Goal: Use online tool/utility

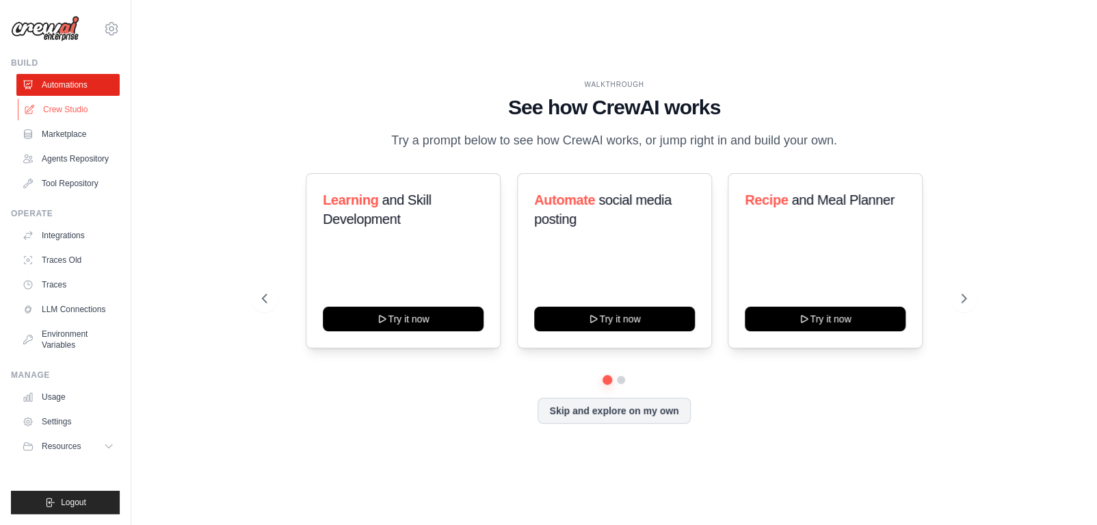
click at [68, 109] on link "Crew Studio" at bounding box center [69, 110] width 103 height 22
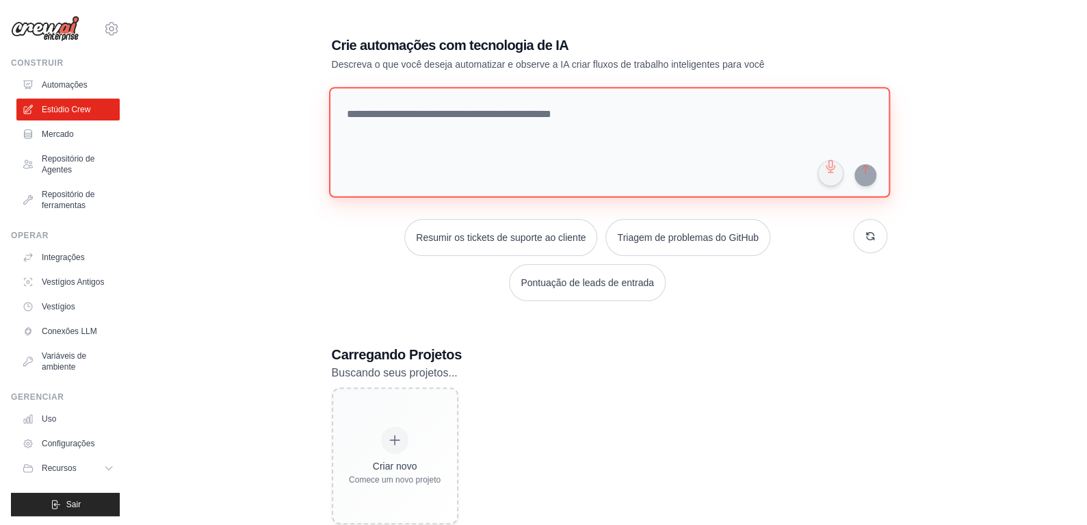
click at [489, 124] on textarea at bounding box center [608, 142] width 561 height 111
click at [585, 126] on textarea at bounding box center [608, 142] width 561 height 111
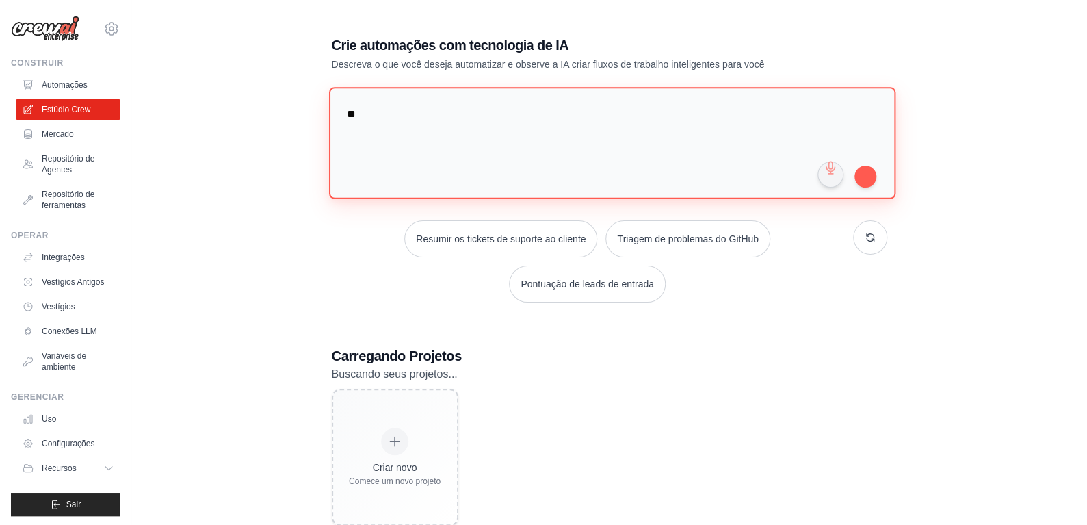
type textarea "*"
type textarea "**********"
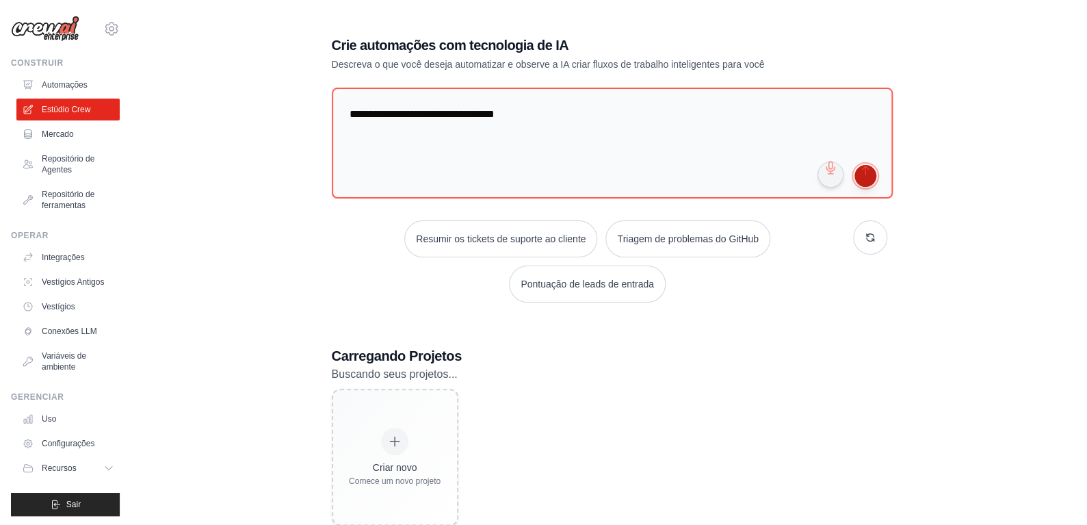
click at [868, 172] on button "submit" at bounding box center [866, 176] width 22 height 22
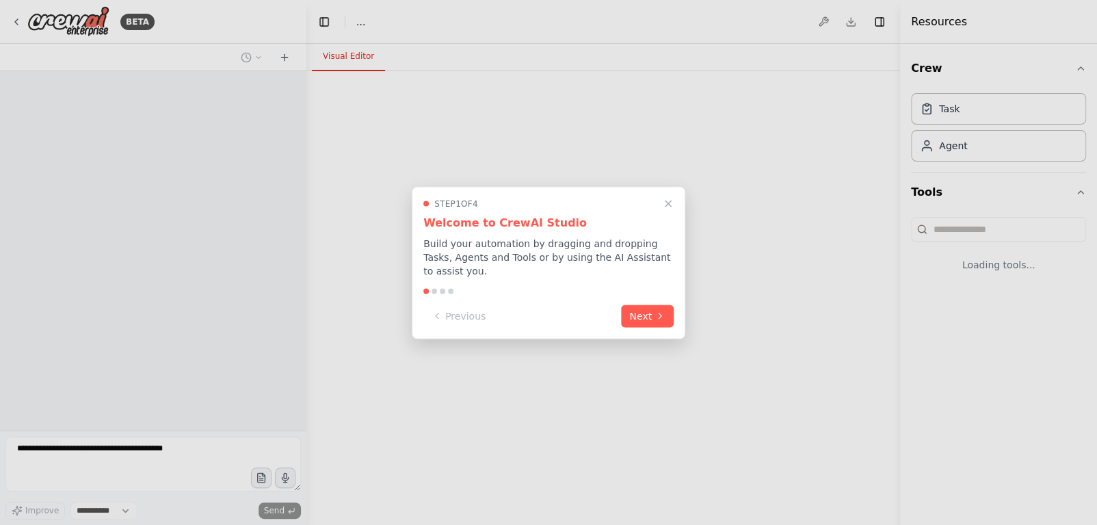
select select "****"
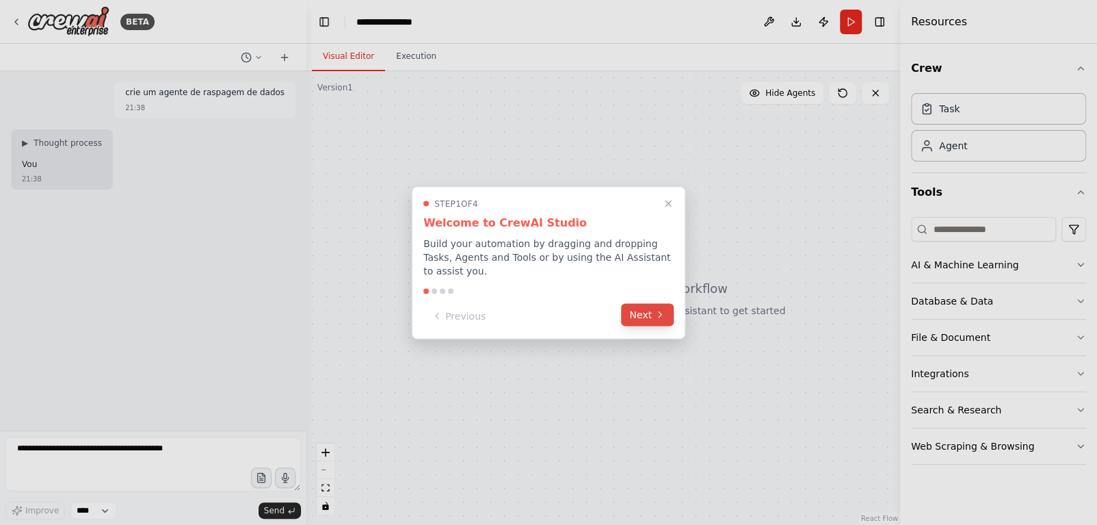
click at [632, 311] on button "Next" at bounding box center [647, 314] width 53 height 23
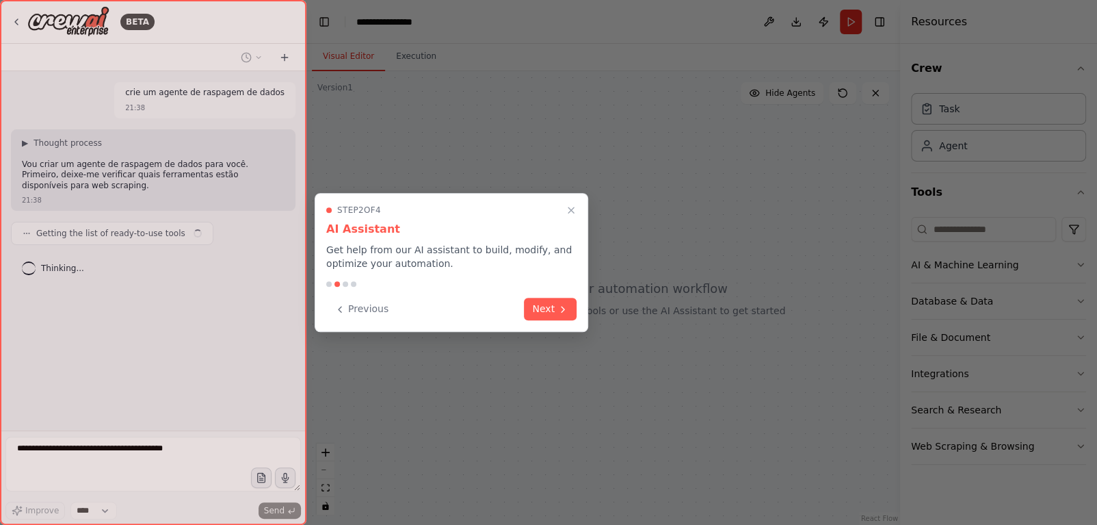
click at [566, 309] on icon at bounding box center [563, 309] width 11 height 11
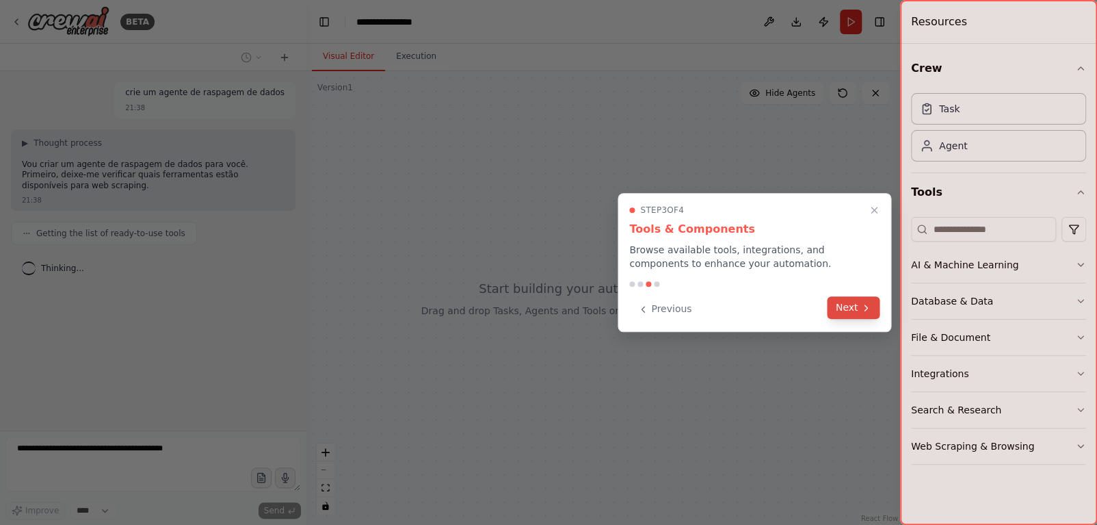
click at [833, 304] on button "Next" at bounding box center [854, 307] width 53 height 23
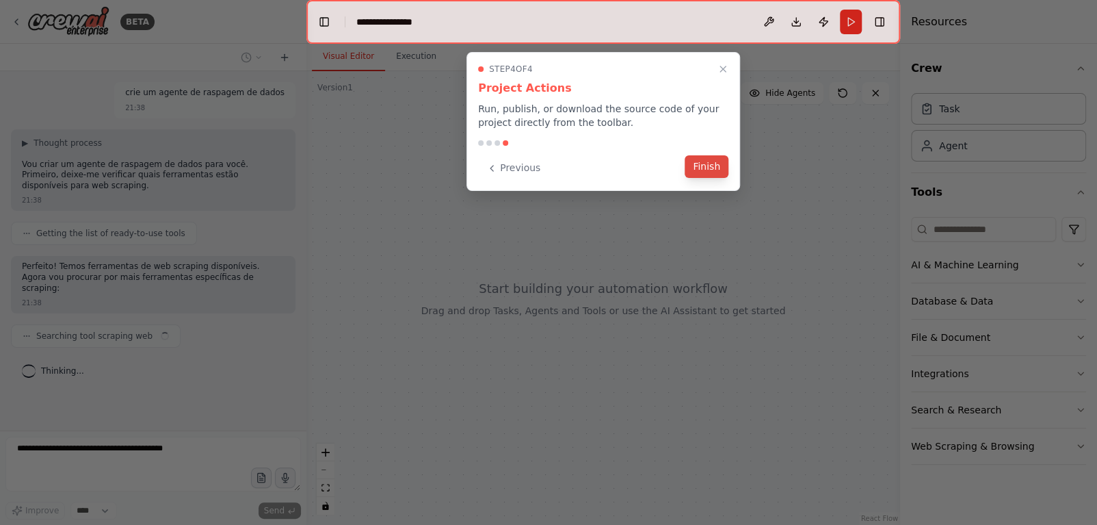
click at [709, 165] on button "Finish" at bounding box center [707, 166] width 44 height 23
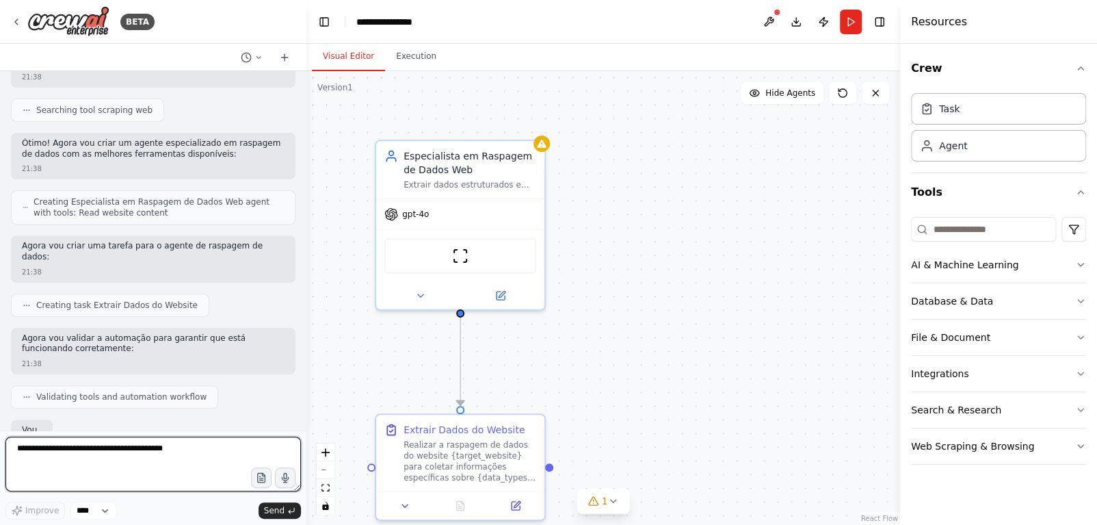
scroll to position [307, 0]
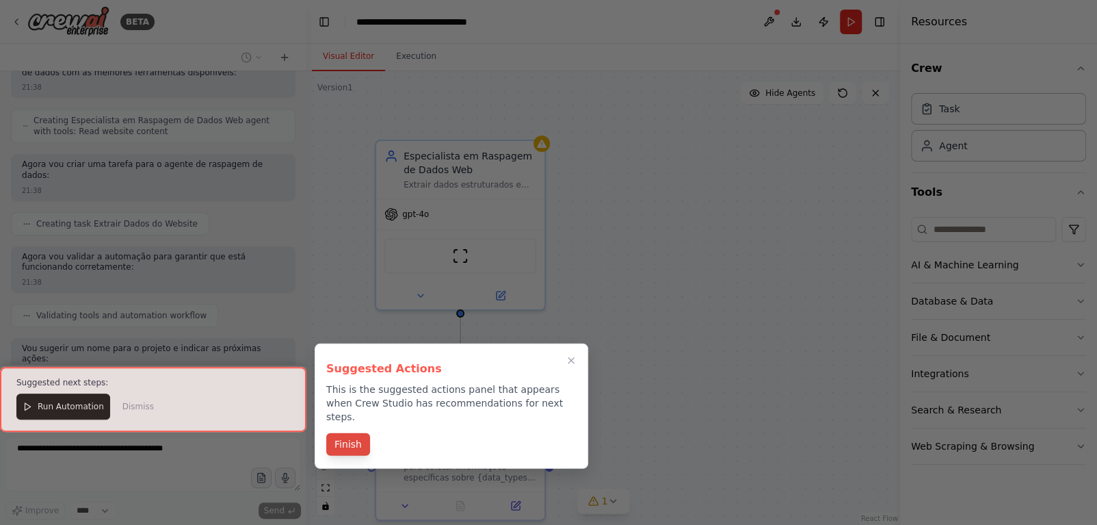
click at [345, 433] on button "Finish" at bounding box center [348, 444] width 44 height 23
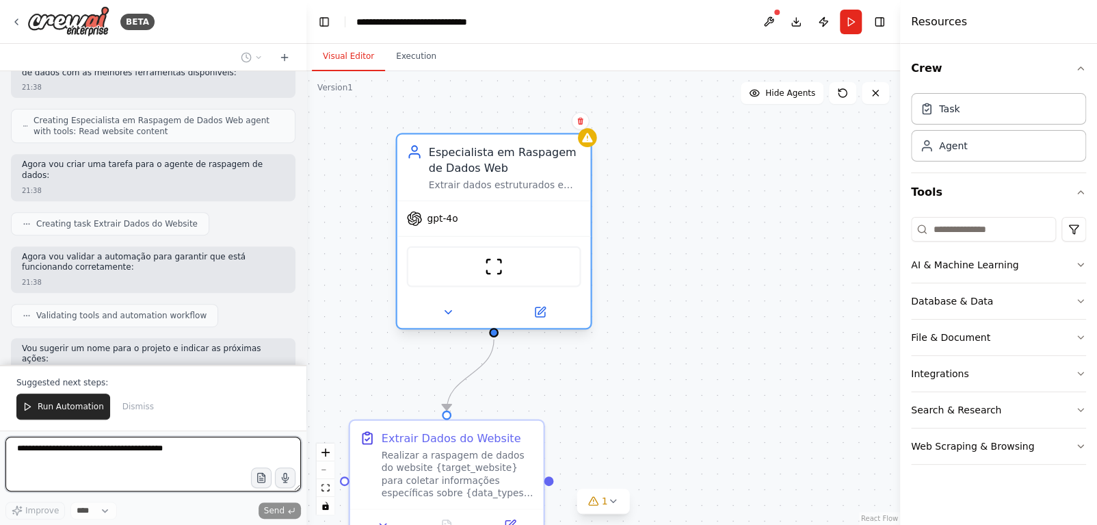
drag, startPoint x: 521, startPoint y: 231, endPoint x: 582, endPoint y: 277, distance: 76.1
click at [582, 277] on div "ScrapeWebsiteTool" at bounding box center [495, 266] width 194 height 60
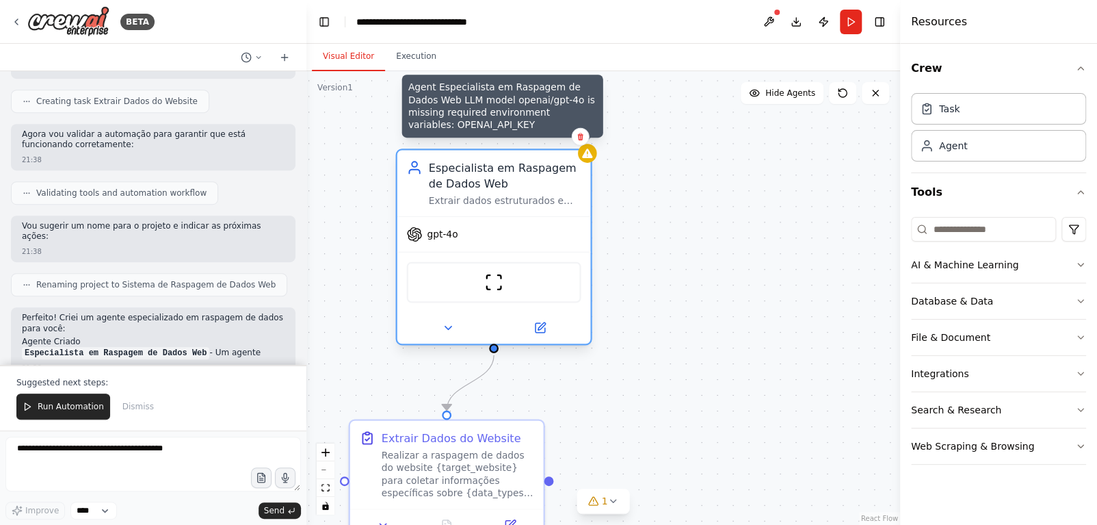
click at [591, 156] on icon at bounding box center [587, 153] width 10 height 10
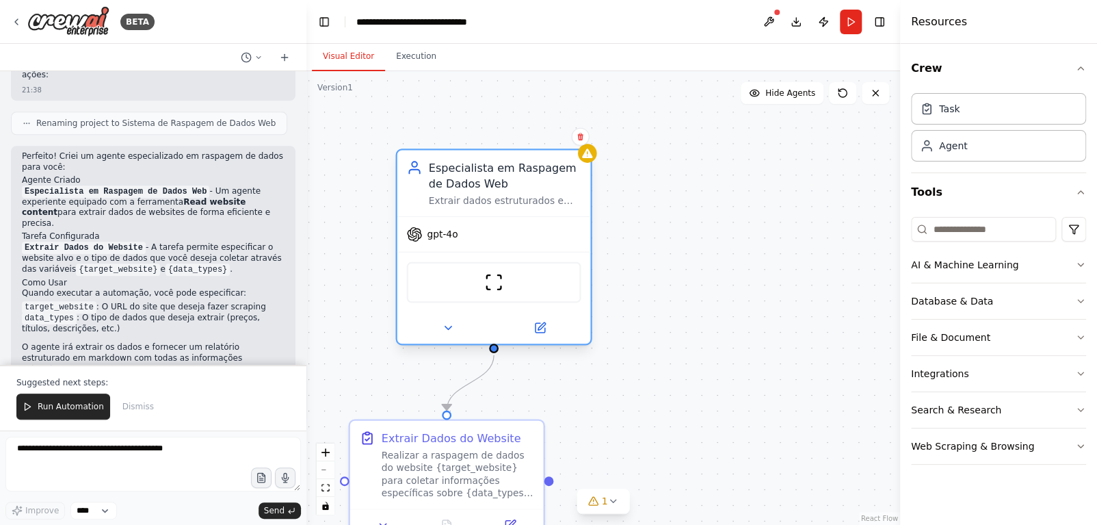
click at [441, 235] on span "gpt-4o" at bounding box center [442, 234] width 31 height 12
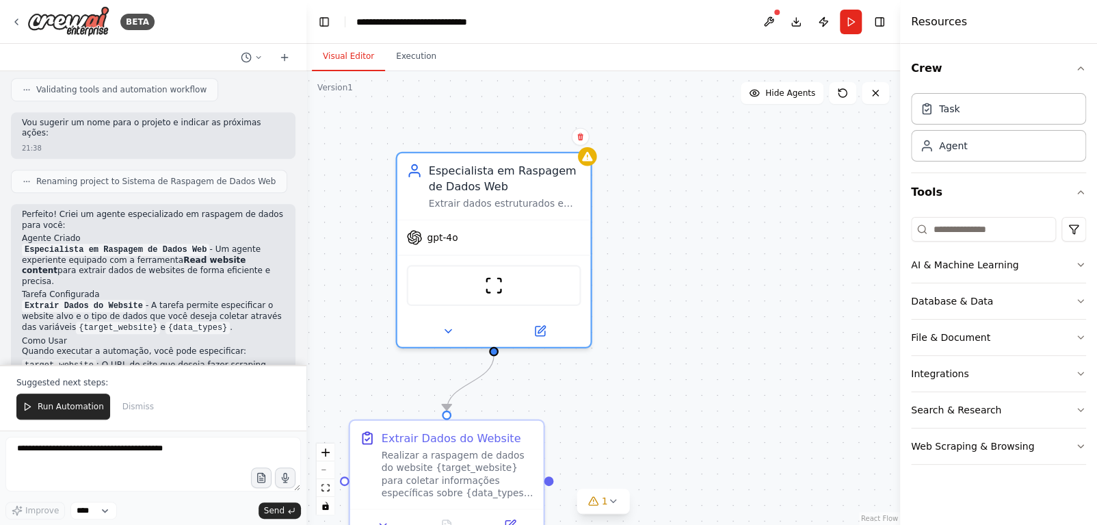
scroll to position [601, 0]
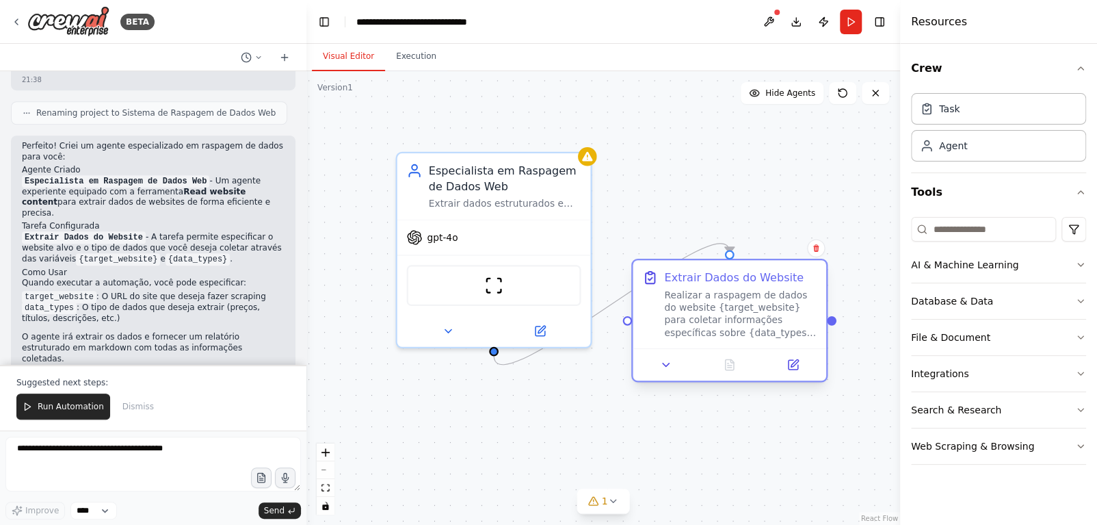
drag, startPoint x: 473, startPoint y: 471, endPoint x: 775, endPoint y: 311, distance: 340.7
click at [775, 311] on div "Realizar a raspagem de dados do website {target_website} para coletar informaçõ…" at bounding box center [740, 314] width 153 height 51
